Goal: Information Seeking & Learning: Find specific fact

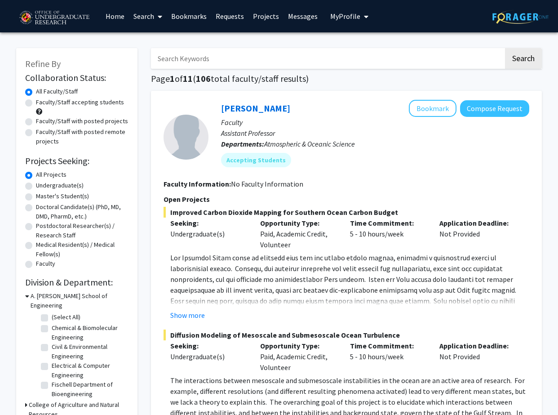
click at [195, 61] on input "Search Keywords" at bounding box center [327, 58] width 353 height 21
click at [505, 48] on button "Search" at bounding box center [523, 58] width 37 height 21
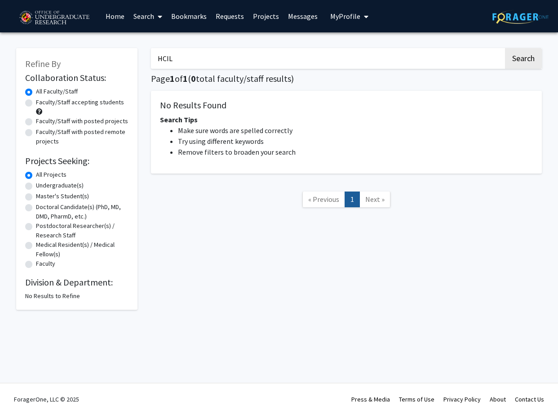
click at [179, 57] on input "HCIL" at bounding box center [327, 58] width 353 height 21
type input "HCI"
click at [505, 48] on button "Search" at bounding box center [523, 58] width 37 height 21
drag, startPoint x: 189, startPoint y: 57, endPoint x: 139, endPoint y: 57, distance: 49.9
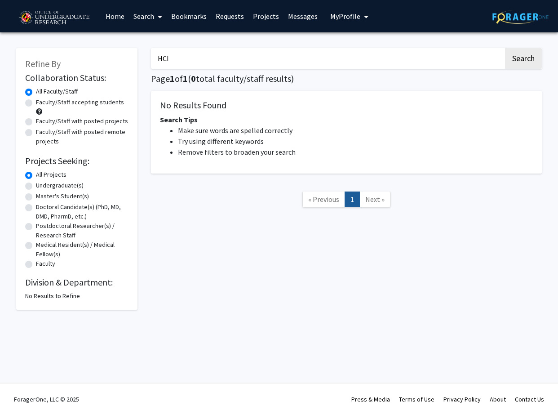
click at [139, 57] on div "Refine By Collaboration Status: Collaboration Status All Faculty/Staff Collabor…" at bounding box center [278, 174] width 539 height 270
